Goal: Task Accomplishment & Management: Use online tool/utility

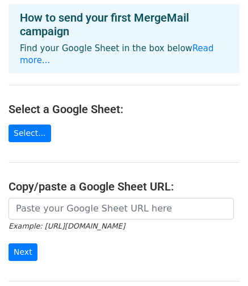
scroll to position [61, 0]
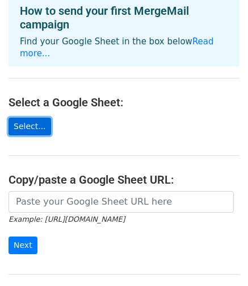
click at [20, 118] on link "Select..." at bounding box center [30, 127] width 43 height 18
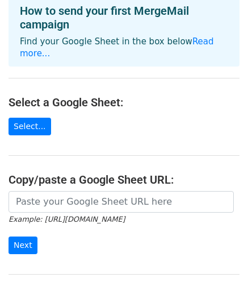
scroll to position [167, 0]
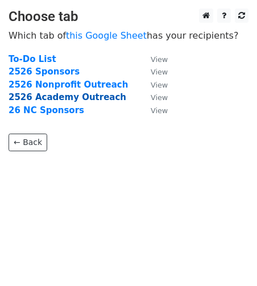
click at [61, 95] on strong "2526 Academy Outreach" at bounding box center [68, 97] width 118 height 10
click at [20, 101] on strong "2526 Academy Outreach" at bounding box center [68, 97] width 118 height 10
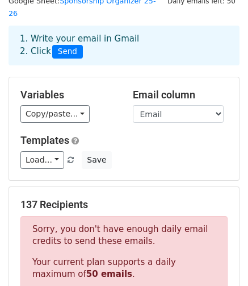
scroll to position [45, 0]
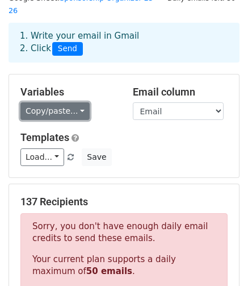
click at [51, 103] on link "Copy/paste..." at bounding box center [54, 111] width 69 height 18
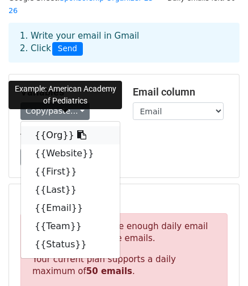
click at [38, 126] on link "{{Org}}" at bounding box center [70, 135] width 99 height 18
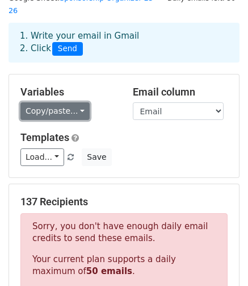
click at [47, 102] on link "Copy/paste..." at bounding box center [54, 111] width 69 height 18
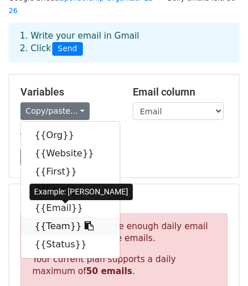
click at [48, 217] on link "{{Team}}" at bounding box center [70, 226] width 99 height 18
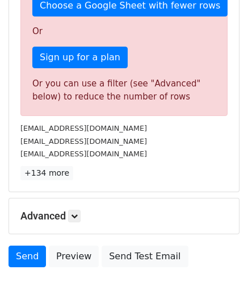
scroll to position [365, 0]
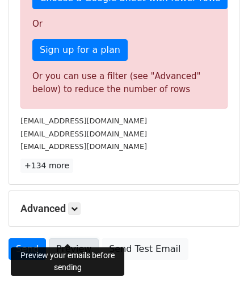
click at [73, 238] on link "Preview" at bounding box center [74, 249] width 50 height 22
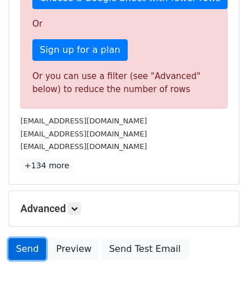
click at [34, 238] on link "Send" at bounding box center [28, 249] width 38 height 22
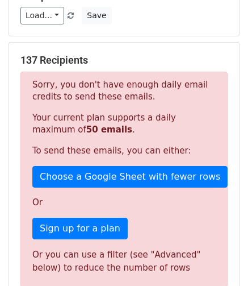
scroll to position [185, 0]
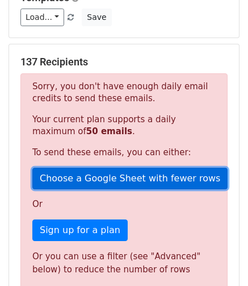
click at [78, 171] on link "Choose a Google Sheet with fewer rows" at bounding box center [129, 179] width 195 height 22
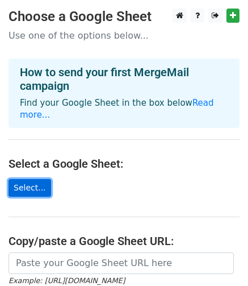
click at [38, 179] on link "Select..." at bounding box center [30, 188] width 43 height 18
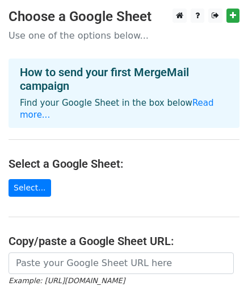
scroll to position [154, 0]
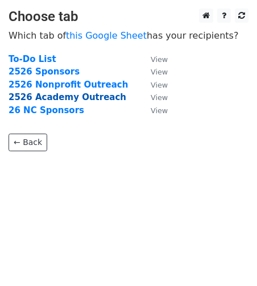
click at [70, 97] on strong "2526 Academy Outreach" at bounding box center [68, 97] width 118 height 10
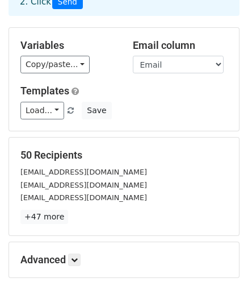
scroll to position [198, 0]
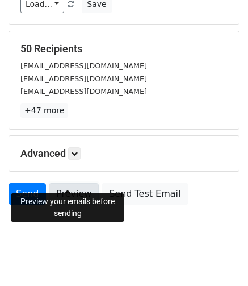
click at [68, 183] on link "Preview" at bounding box center [74, 194] width 50 height 22
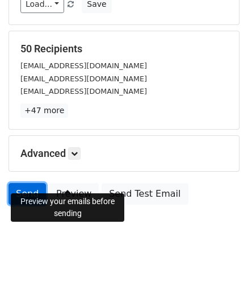
click at [29, 183] on link "Send" at bounding box center [28, 194] width 38 height 22
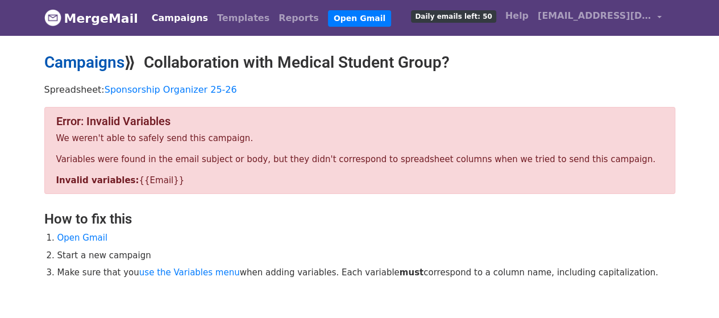
click at [87, 66] on link "Campaigns" at bounding box center [84, 62] width 80 height 19
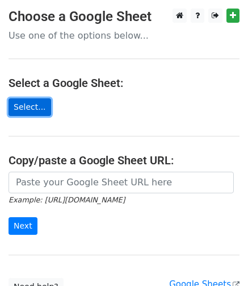
click at [32, 106] on link "Select..." at bounding box center [30, 107] width 43 height 18
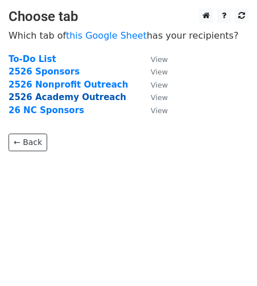
click at [68, 97] on strong "2526 Academy Outreach" at bounding box center [68, 97] width 118 height 10
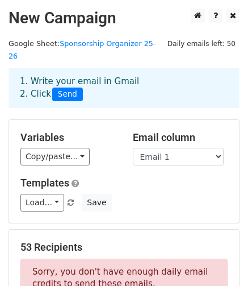
scroll to position [111, 0]
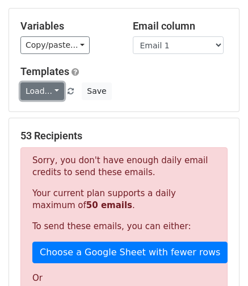
click at [58, 82] on link "Load..." at bounding box center [42, 91] width 44 height 18
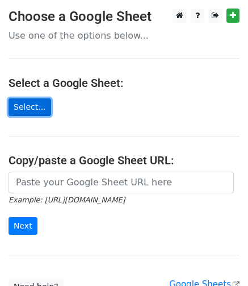
click at [28, 103] on link "Select..." at bounding box center [30, 107] width 43 height 18
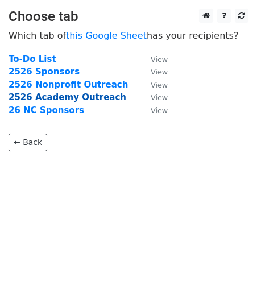
click at [67, 95] on strong "2526 Academy Outreach" at bounding box center [68, 97] width 118 height 10
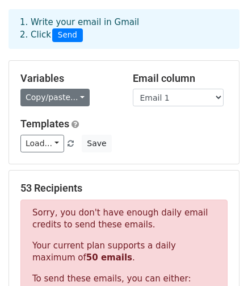
scroll to position [60, 0]
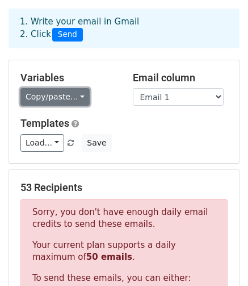
click at [59, 88] on link "Copy/paste..." at bounding box center [54, 97] width 69 height 18
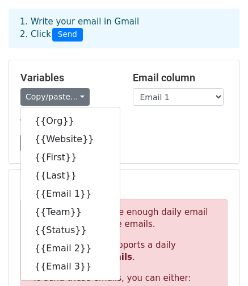
click at [139, 117] on h5 "Templates" at bounding box center [123, 123] width 207 height 13
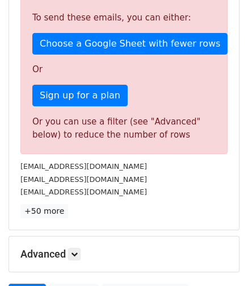
scroll to position [321, 0]
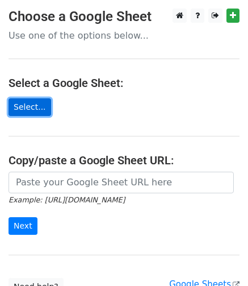
click at [24, 109] on link "Select..." at bounding box center [30, 107] width 43 height 18
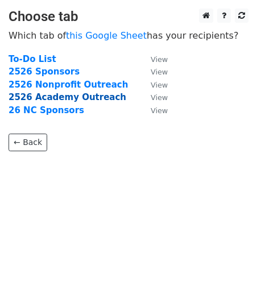
click at [57, 97] on strong "2526 Academy Outreach" at bounding box center [68, 97] width 118 height 10
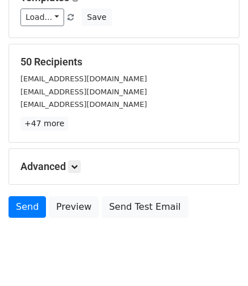
scroll to position [198, 0]
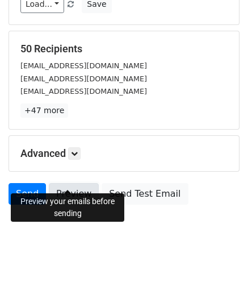
click at [69, 183] on link "Preview" at bounding box center [74, 194] width 50 height 22
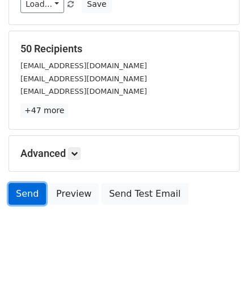
click at [34, 183] on link "Send" at bounding box center [28, 194] width 38 height 22
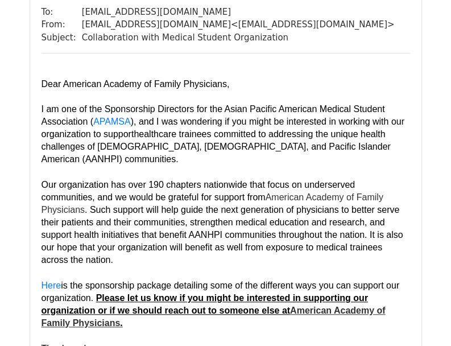
scroll to position [115, 0]
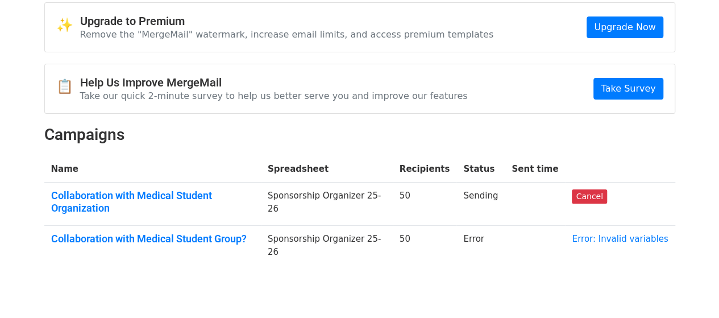
scroll to position [52, 0]
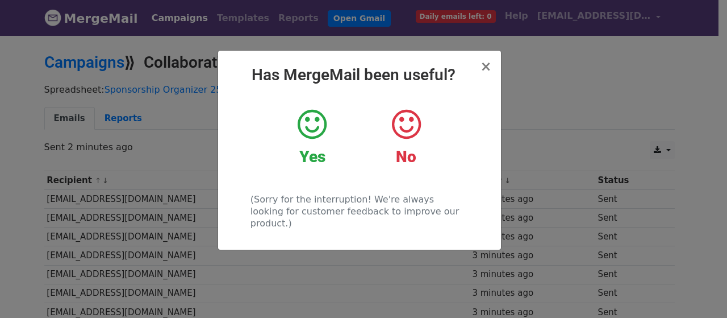
click at [328, 122] on div "Yes" at bounding box center [312, 136] width 77 height 59
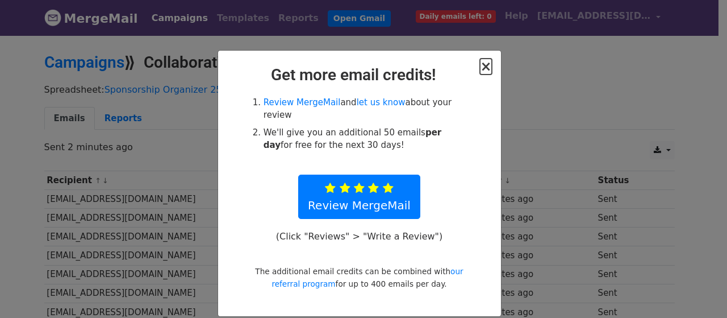
click at [482, 64] on span "×" at bounding box center [485, 67] width 11 height 16
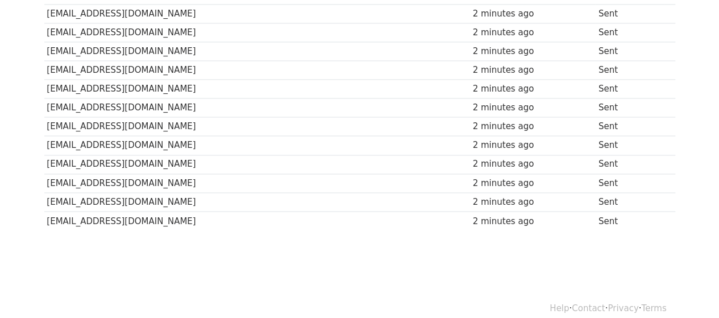
scroll to position [901, 0]
